Goal: Information Seeking & Learning: Find specific fact

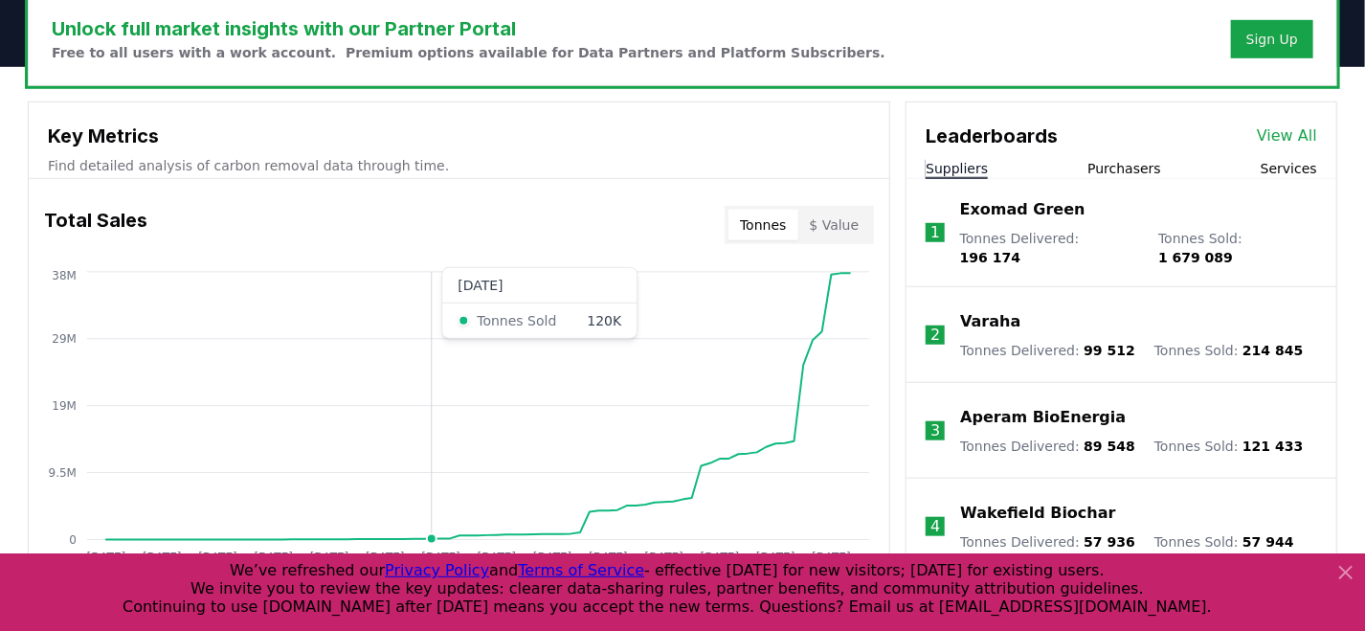
scroll to position [765, 0]
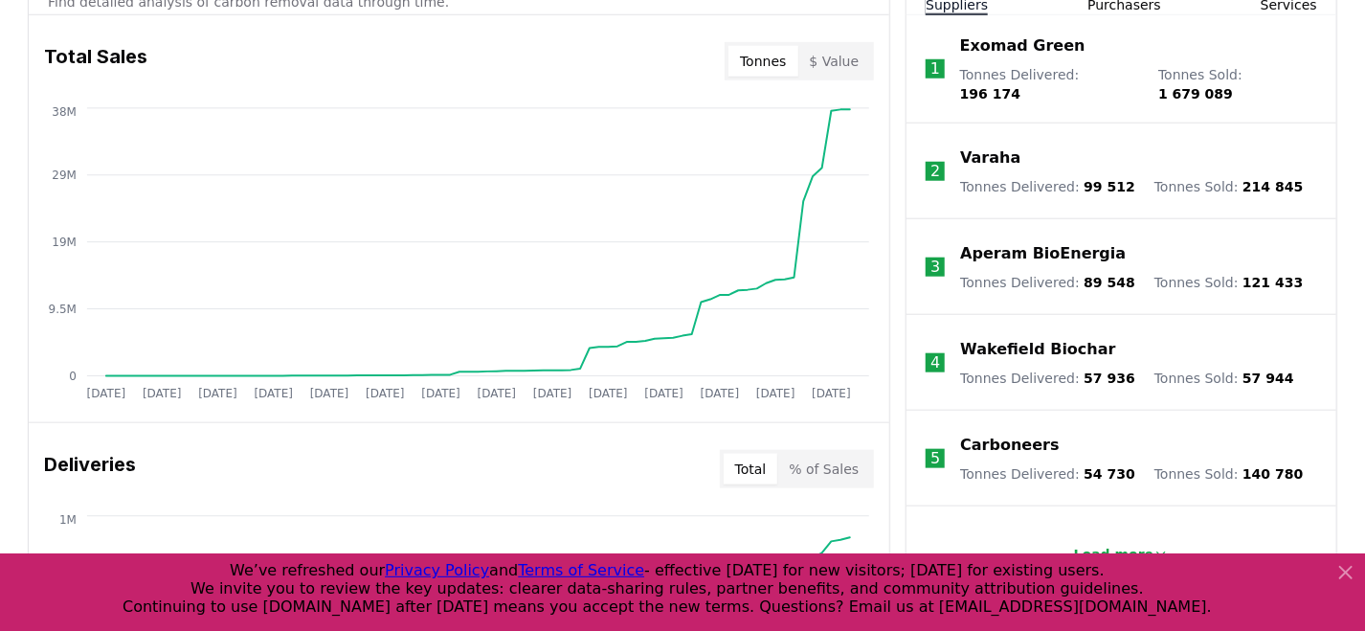
click at [1345, 566] on icon at bounding box center [1345, 572] width 23 height 23
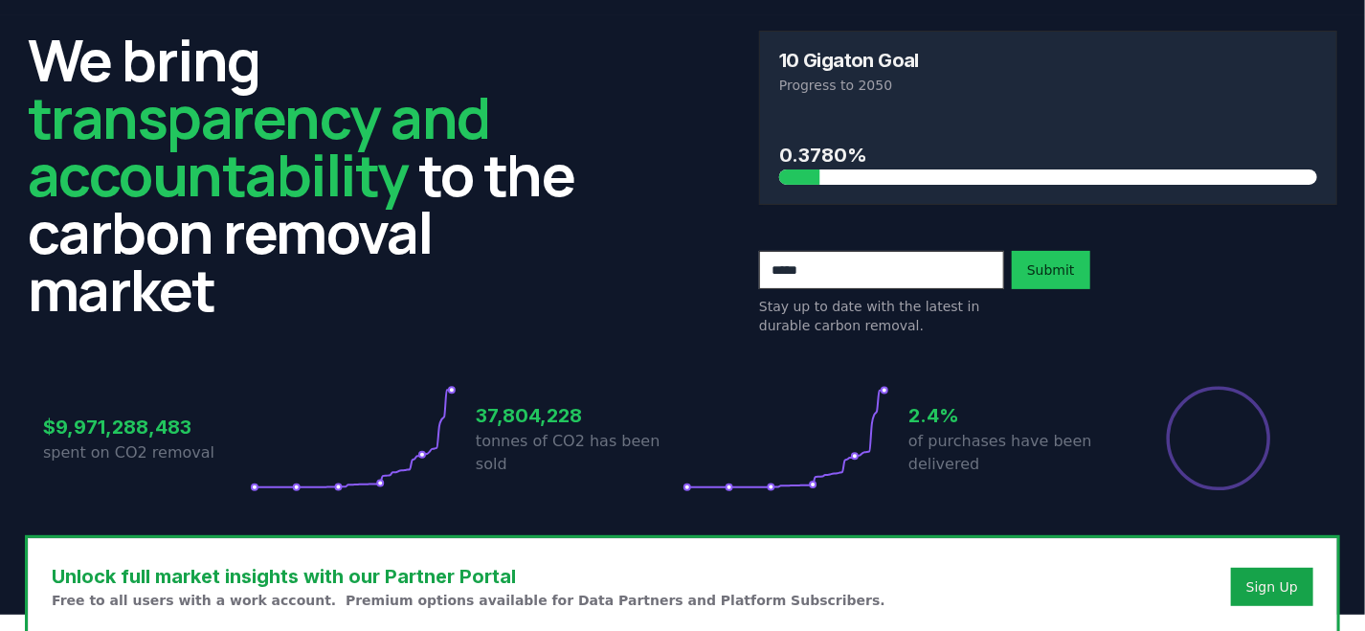
scroll to position [0, 0]
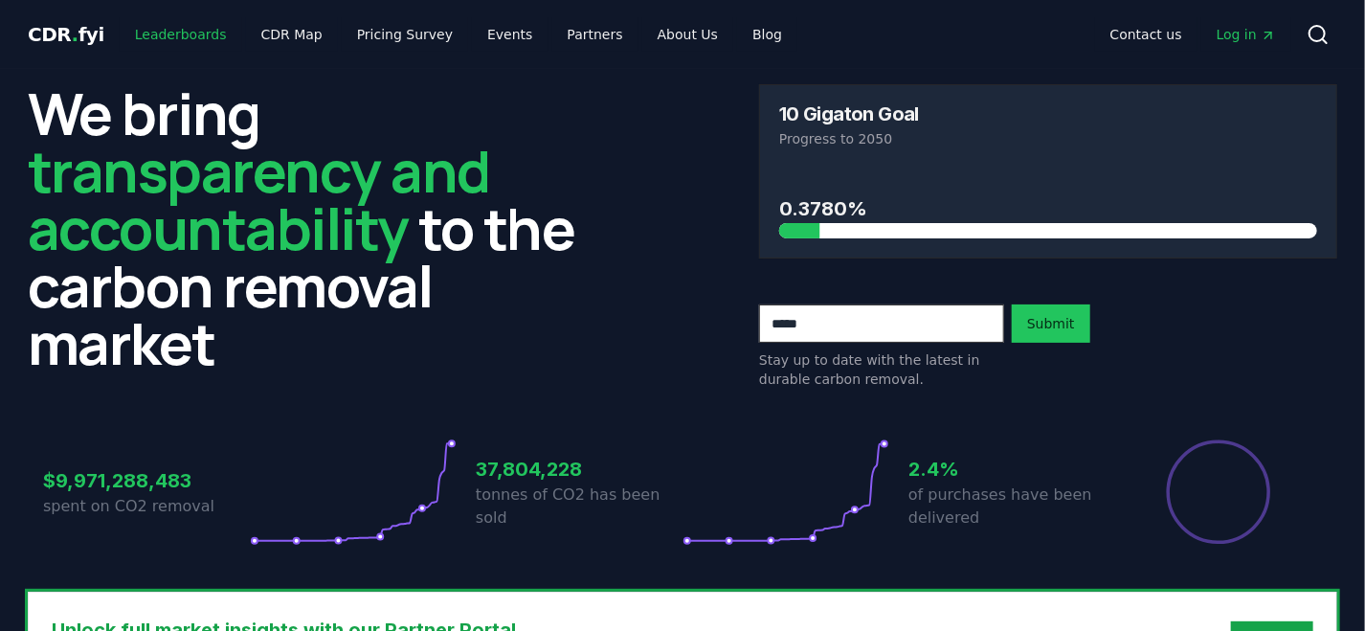
click at [155, 40] on link "Leaderboards" at bounding box center [181, 34] width 122 height 34
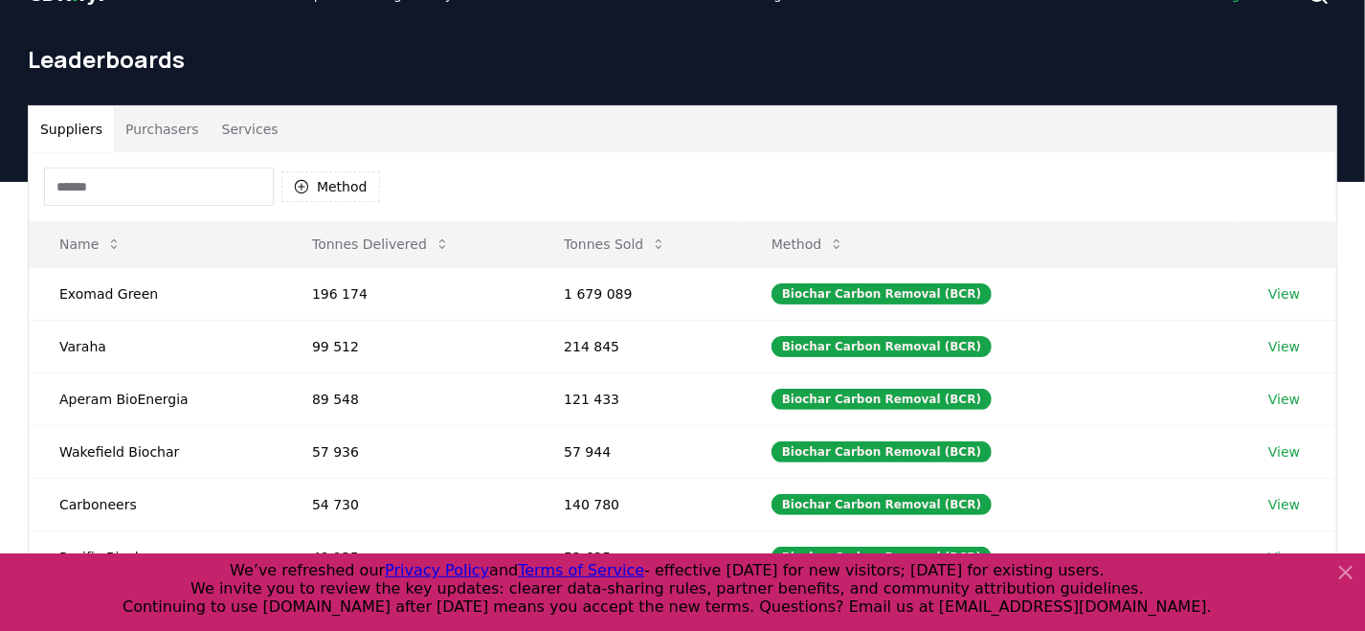
scroll to position [38, 0]
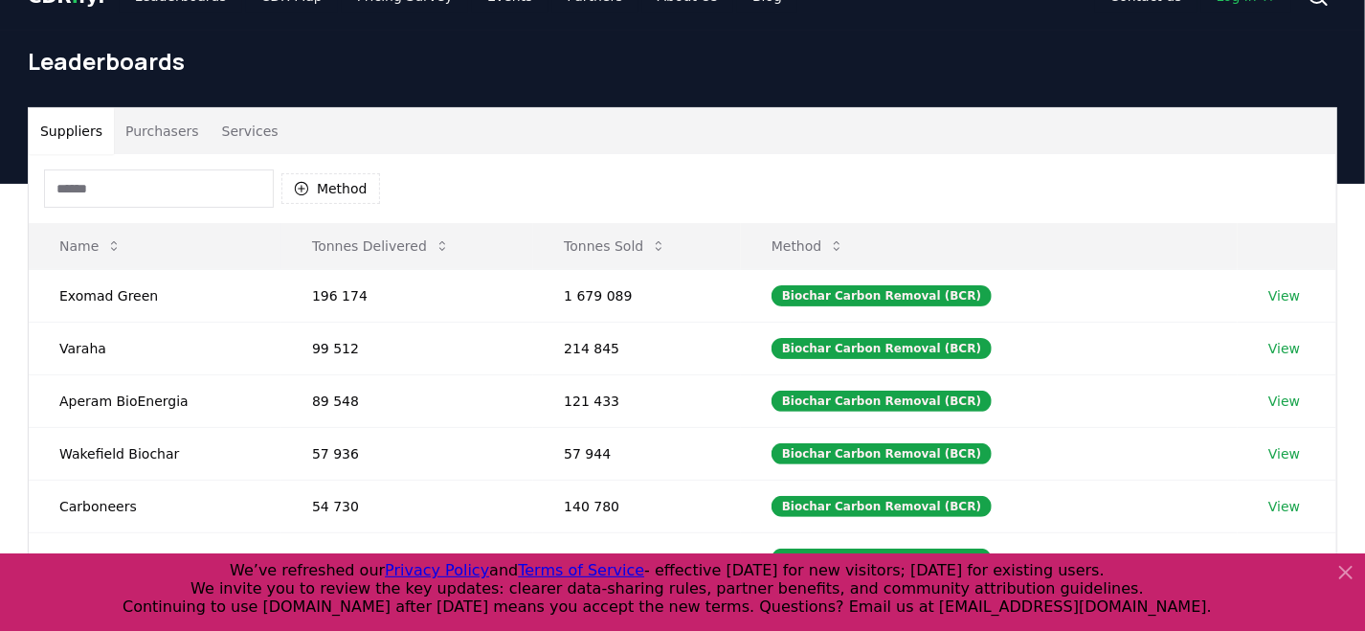
click at [189, 194] on input at bounding box center [159, 188] width 230 height 38
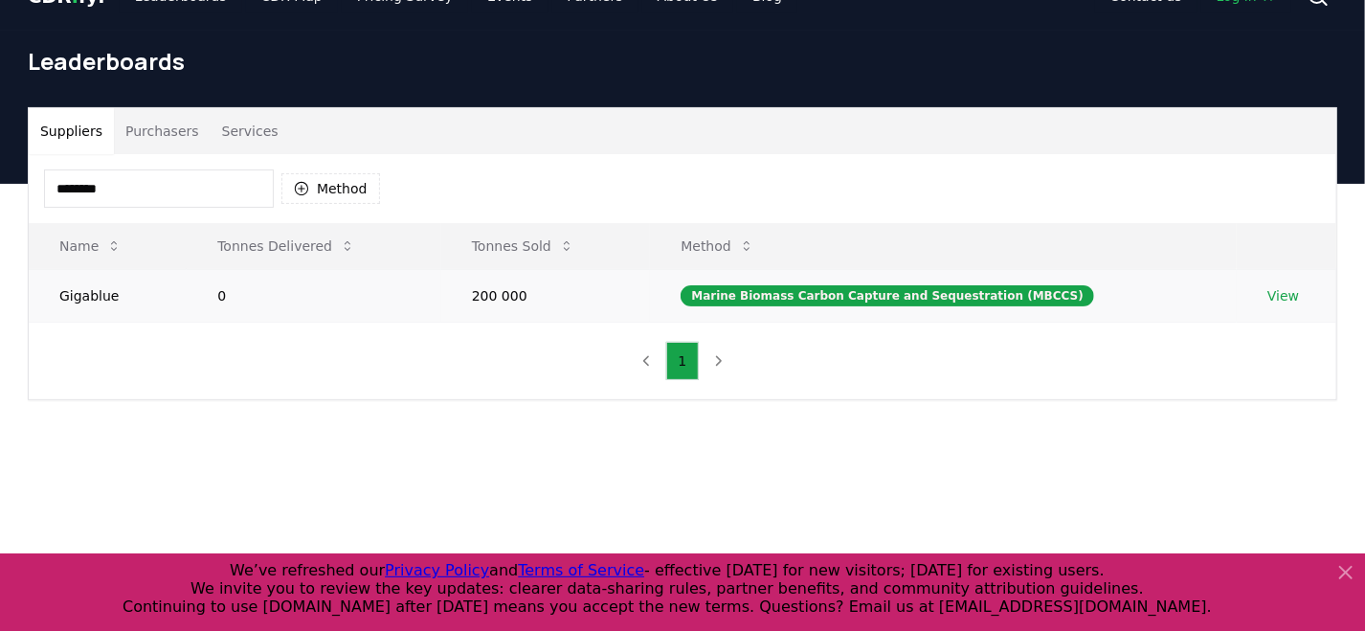
type input "********"
click at [1275, 296] on link "View" at bounding box center [1283, 295] width 32 height 19
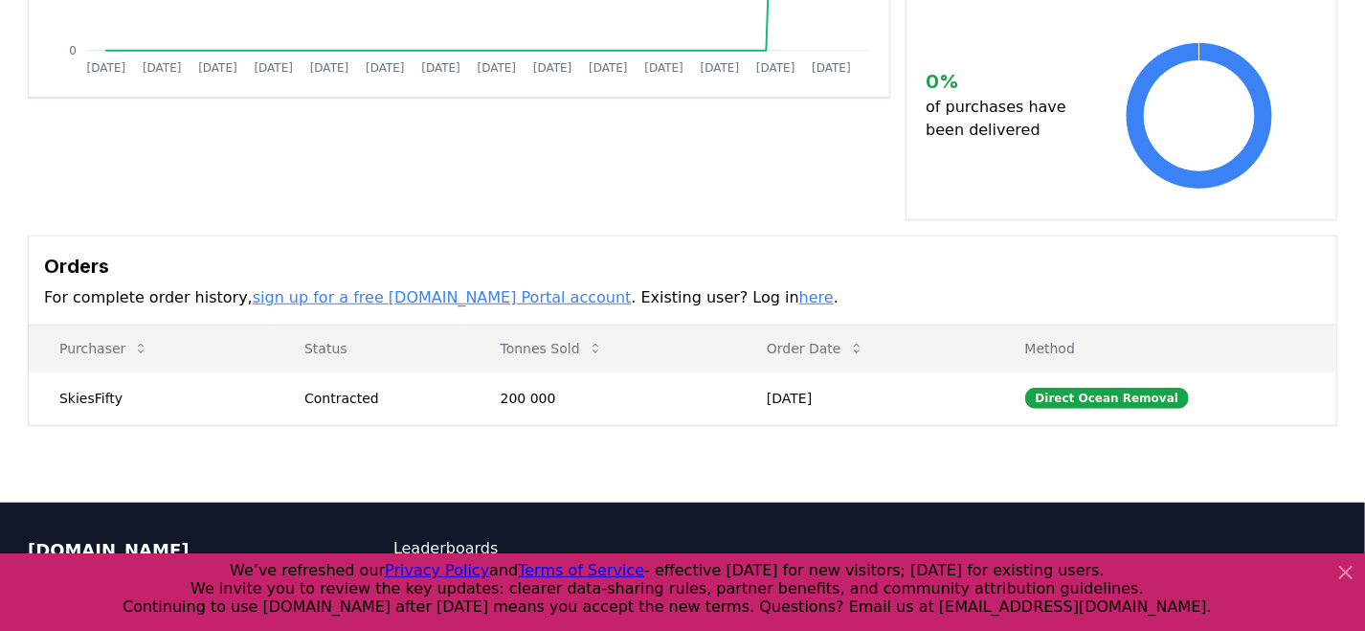
scroll to position [457, 0]
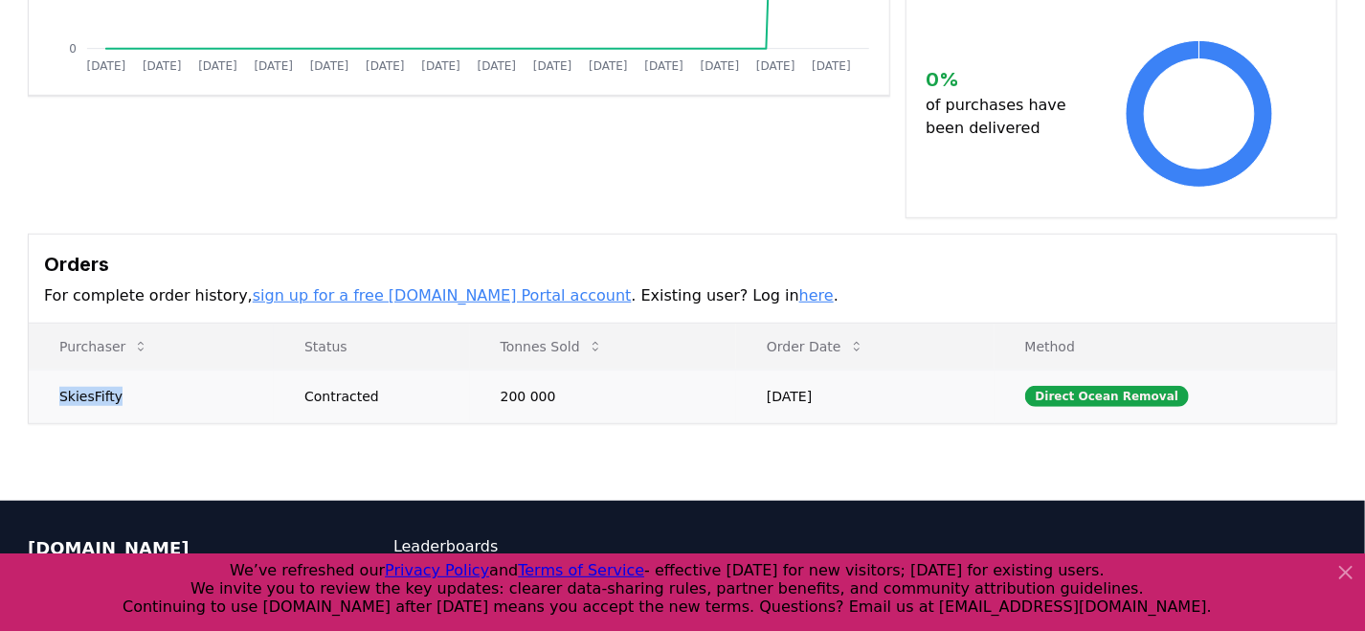
drag, startPoint x: 112, startPoint y: 370, endPoint x: 62, endPoint y: 370, distance: 49.8
click at [62, 370] on td "SkiesFifty" at bounding box center [151, 395] width 245 height 53
copy td "SkiesFifty"
